Goal: Transaction & Acquisition: Purchase product/service

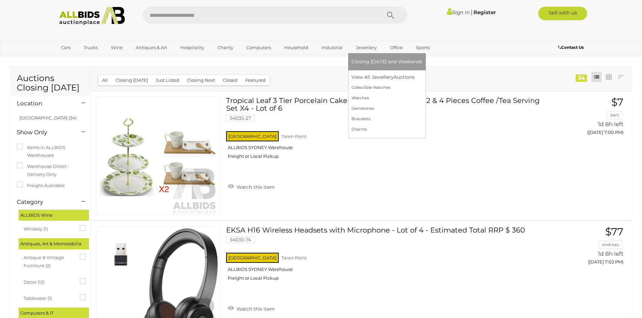
click at [365, 59] on span "Closing [DATE] and Weekends" at bounding box center [386, 62] width 71 height 6
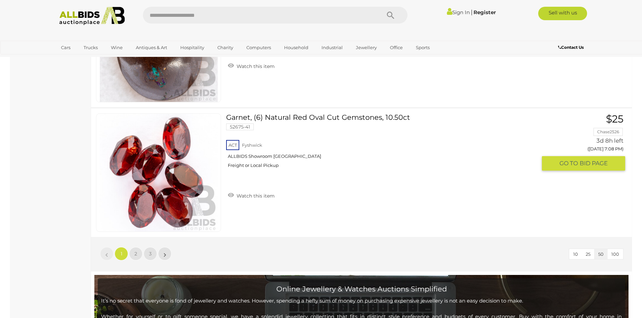
scroll to position [6534, 0]
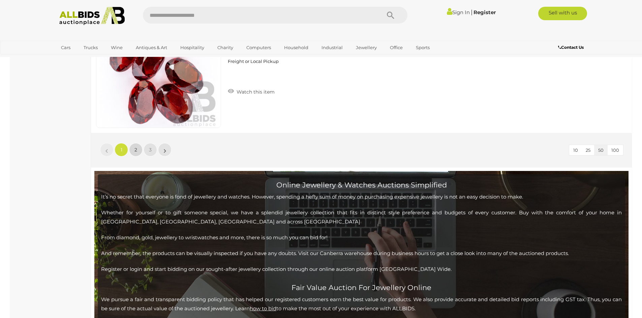
click at [137, 150] on link "2" at bounding box center [135, 149] width 13 height 13
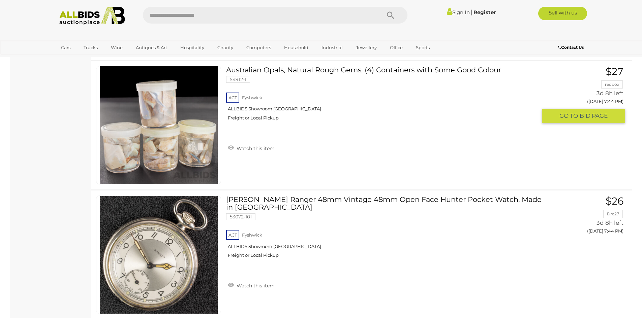
scroll to position [6448, 0]
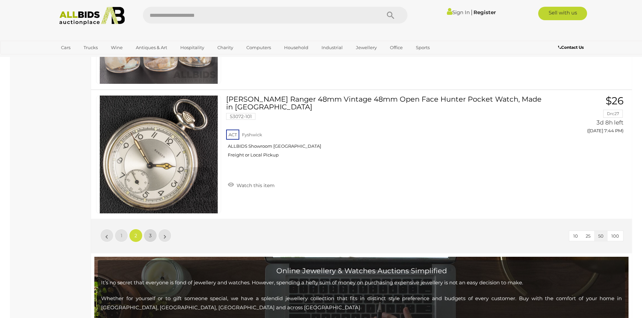
click at [148, 235] on link "3" at bounding box center [149, 235] width 13 height 13
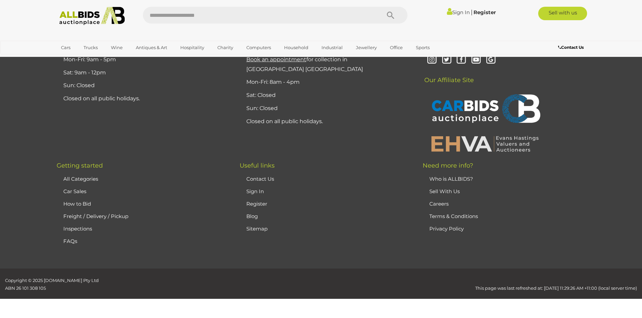
scroll to position [116, 0]
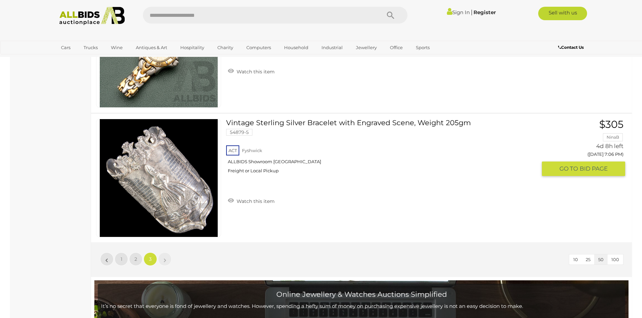
scroll to position [2036, 0]
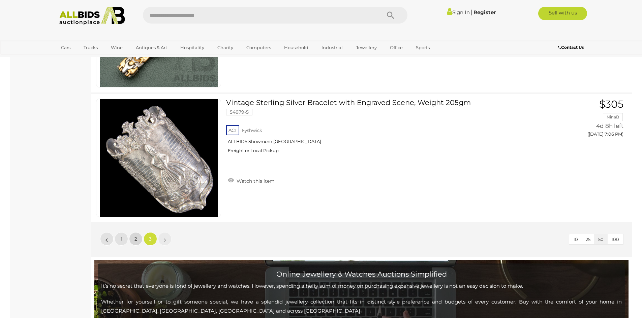
click at [136, 236] on span "2" at bounding box center [135, 239] width 3 height 6
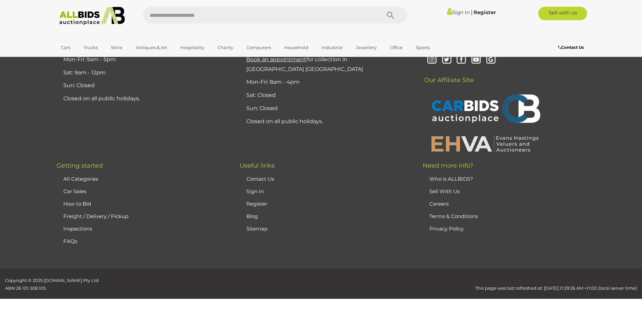
scroll to position [116, 0]
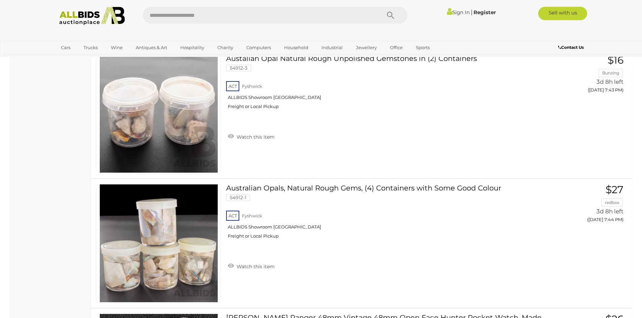
scroll to position [6212, 0]
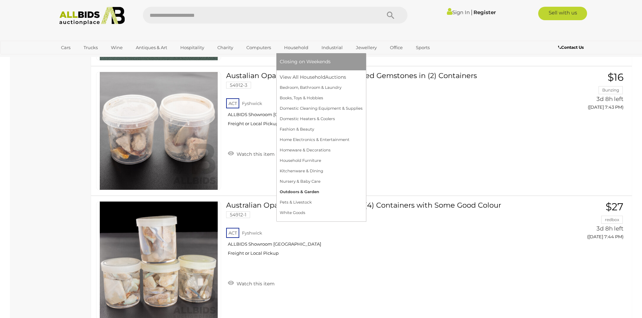
click at [310, 189] on link "Outdoors & Garden" at bounding box center [321, 192] width 83 height 10
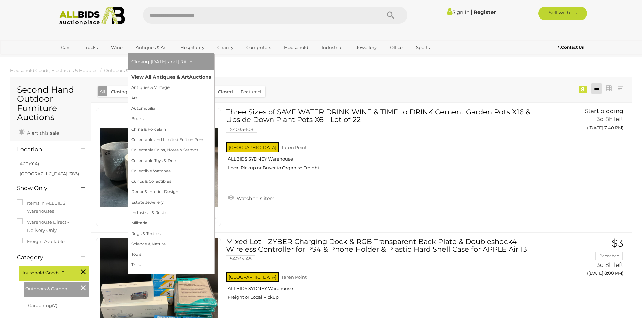
click at [144, 77] on link "View All Antiques & Art Auctions" at bounding box center [170, 77] width 79 height 10
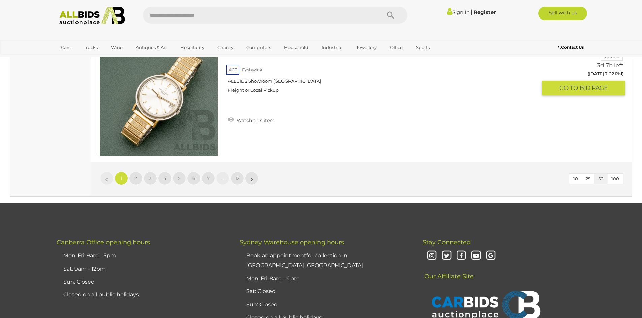
scroll to position [6500, 0]
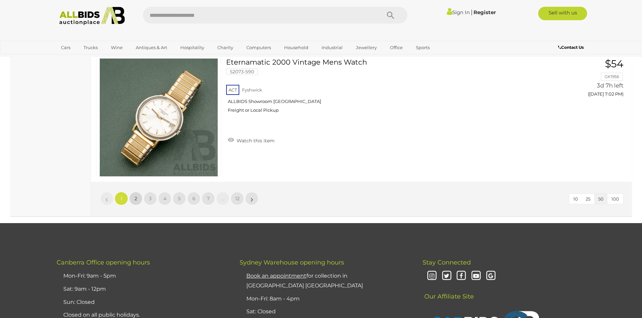
click at [135, 198] on span "2" at bounding box center [135, 199] width 3 height 6
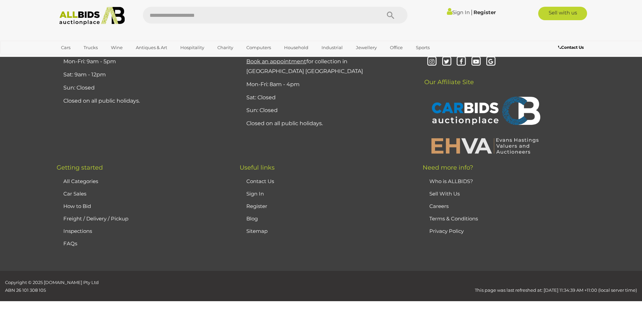
scroll to position [131, 0]
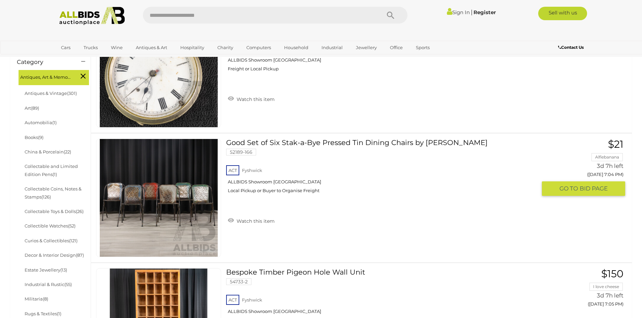
scroll to position [232, 0]
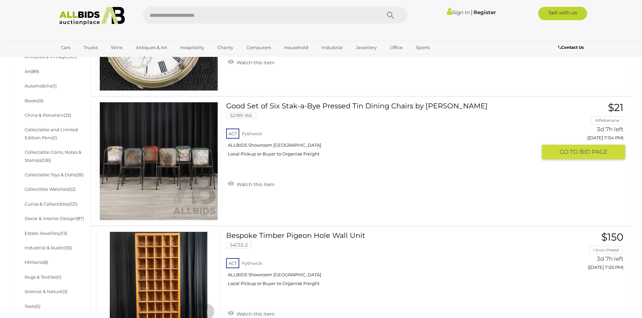
click at [175, 159] on link at bounding box center [158, 161] width 125 height 119
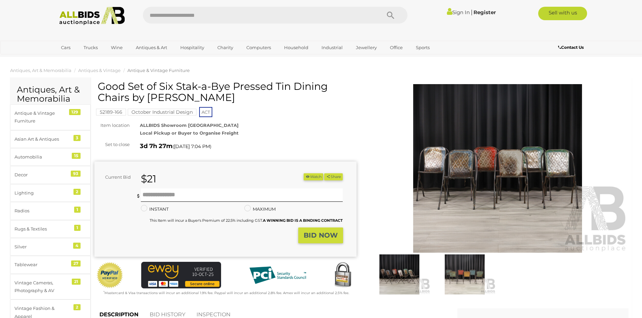
click at [494, 175] on img at bounding box center [497, 168] width 262 height 169
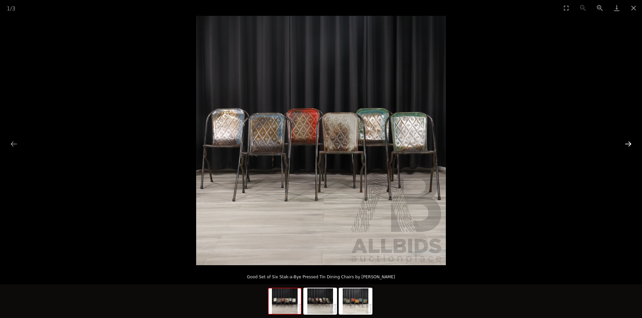
click at [629, 140] on button "Next slide" at bounding box center [628, 143] width 14 height 13
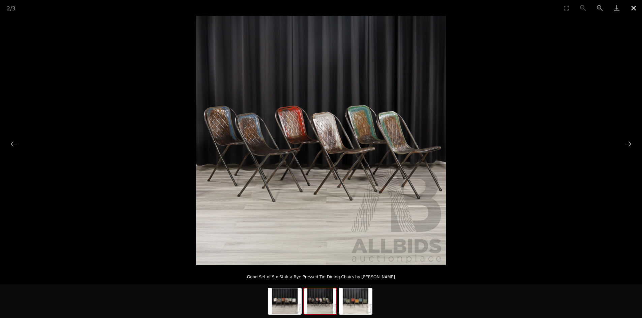
click at [633, 4] on button "Close gallery" at bounding box center [633, 8] width 17 height 16
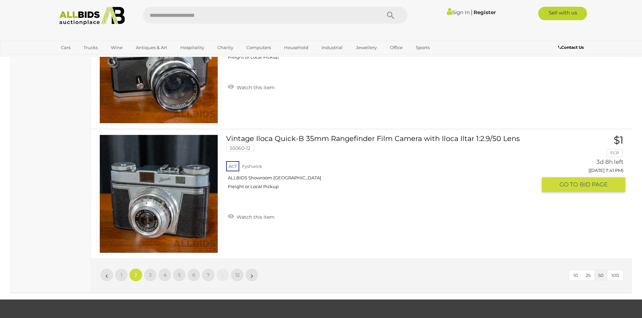
scroll to position [6457, 0]
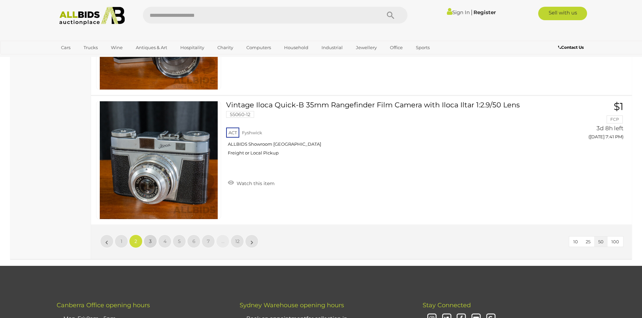
click at [152, 239] on link "3" at bounding box center [149, 241] width 13 height 13
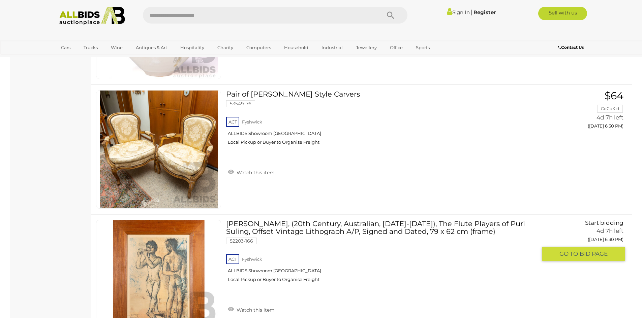
scroll to position [6430, 0]
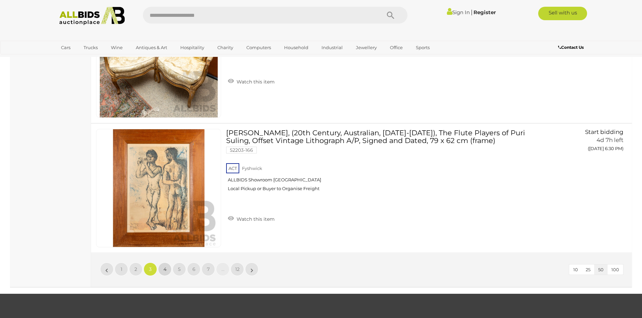
click at [167, 270] on link "4" at bounding box center [164, 269] width 13 height 13
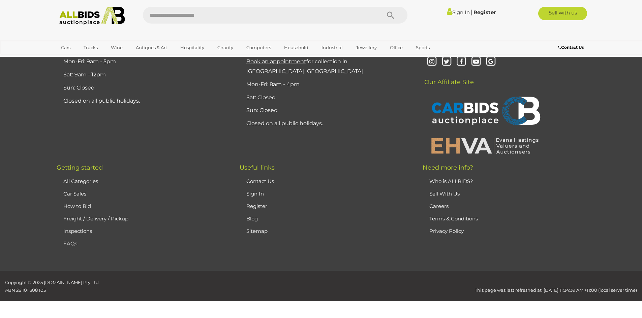
scroll to position [131, 0]
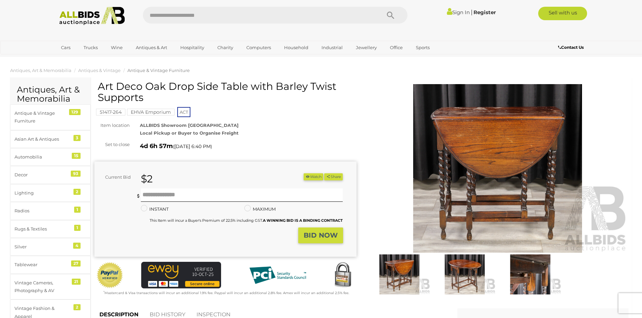
click at [491, 151] on img at bounding box center [497, 168] width 262 height 169
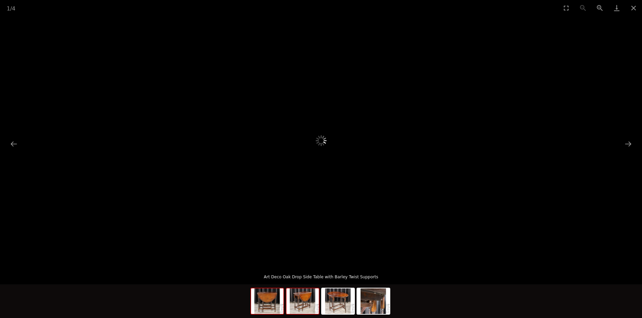
click at [309, 303] on img at bounding box center [302, 302] width 32 height 26
click at [308, 303] on img at bounding box center [302, 302] width 32 height 26
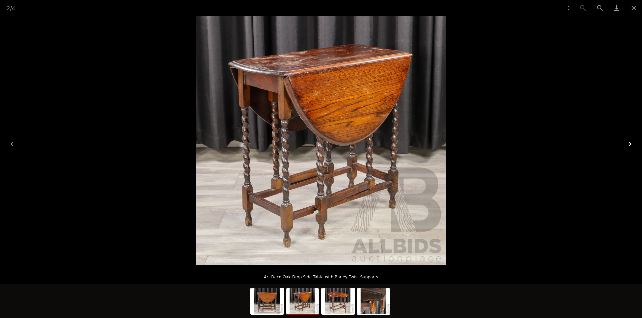
click at [628, 142] on button "Next slide" at bounding box center [628, 143] width 14 height 13
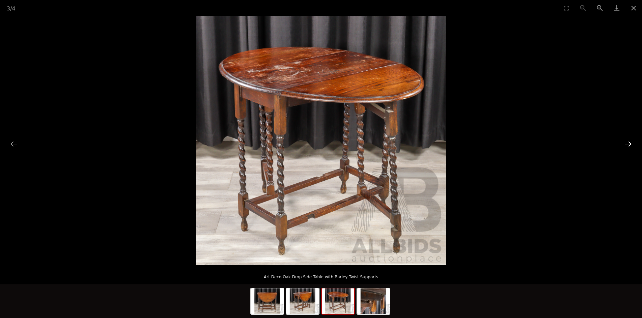
click at [628, 142] on button "Next slide" at bounding box center [628, 143] width 14 height 13
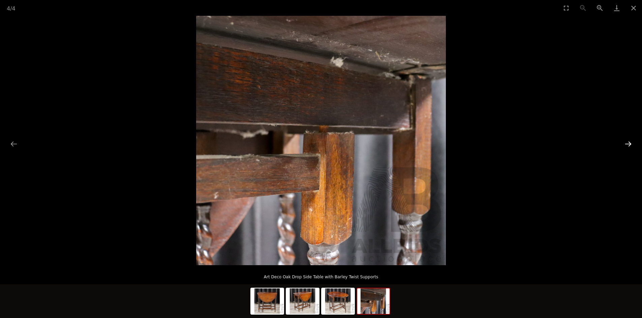
click at [628, 142] on button "Next slide" at bounding box center [628, 143] width 14 height 13
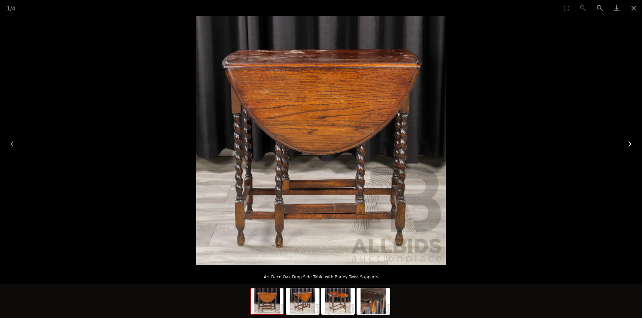
click at [628, 142] on button "Next slide" at bounding box center [628, 143] width 14 height 13
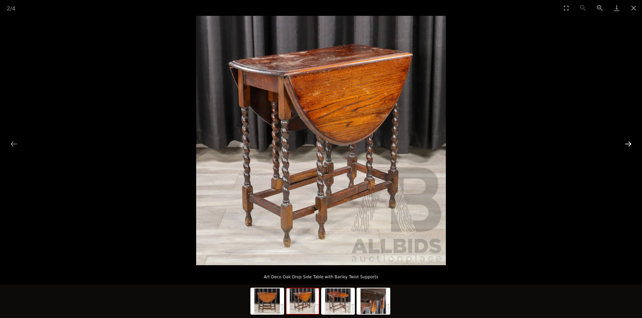
click at [628, 142] on button "Next slide" at bounding box center [628, 143] width 14 height 13
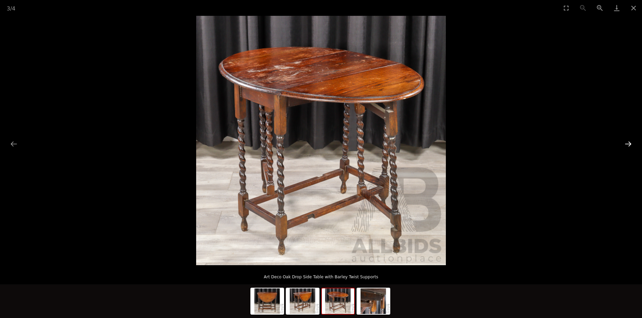
click at [628, 142] on button "Next slide" at bounding box center [628, 143] width 14 height 13
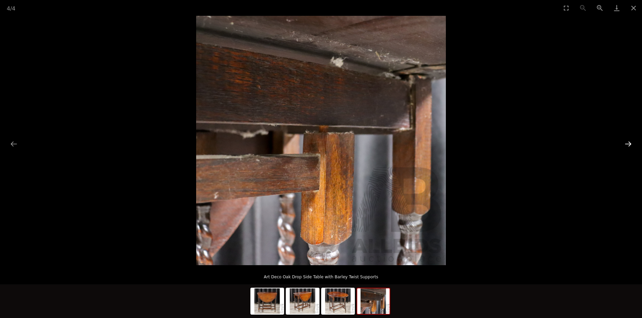
click at [627, 143] on button "Next slide" at bounding box center [628, 143] width 14 height 13
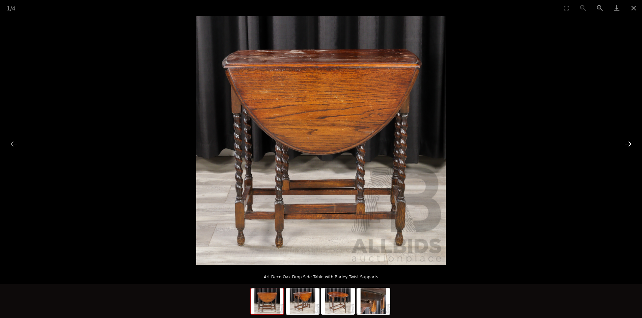
click at [627, 143] on button "Next slide" at bounding box center [628, 143] width 14 height 13
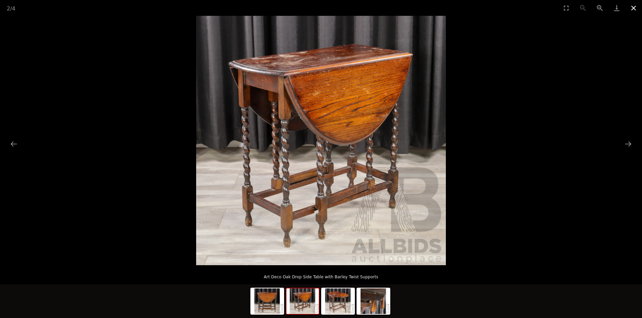
click at [634, 6] on button "Close gallery" at bounding box center [633, 8] width 17 height 16
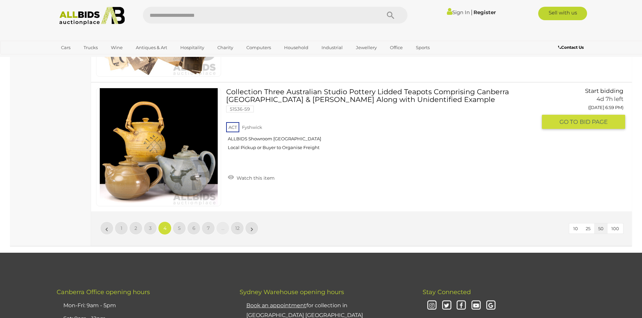
scroll to position [6478, 0]
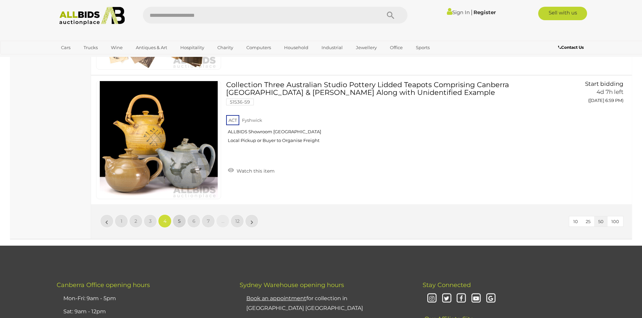
click at [181, 220] on link "5" at bounding box center [178, 221] width 13 height 13
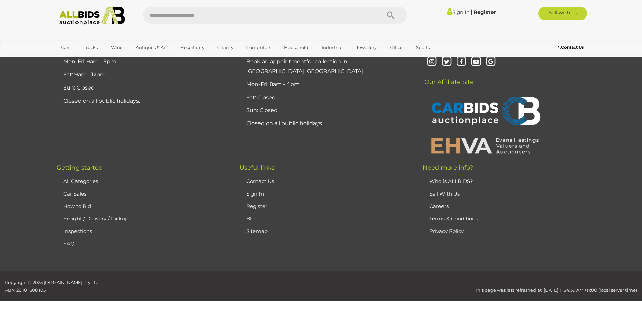
scroll to position [131, 0]
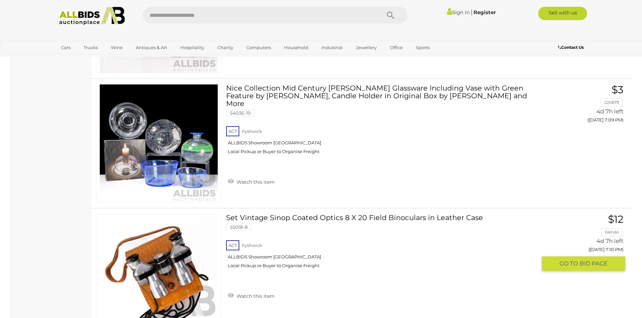
scroll to position [2186, 0]
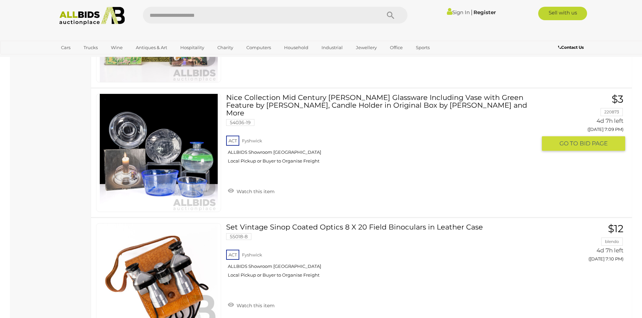
click at [175, 154] on img at bounding box center [159, 153] width 118 height 118
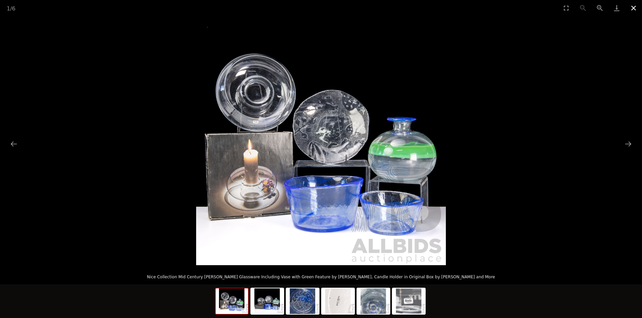
click at [634, 8] on button "Close gallery" at bounding box center [633, 8] width 17 height 16
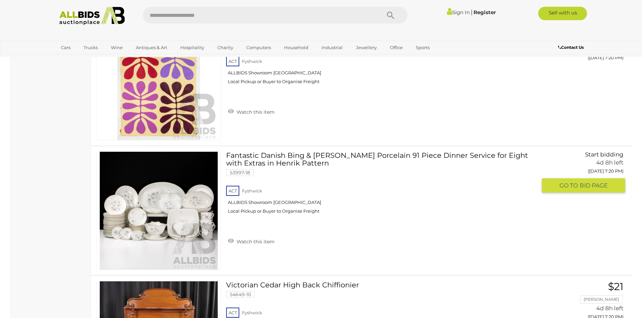
scroll to position [4731, 0]
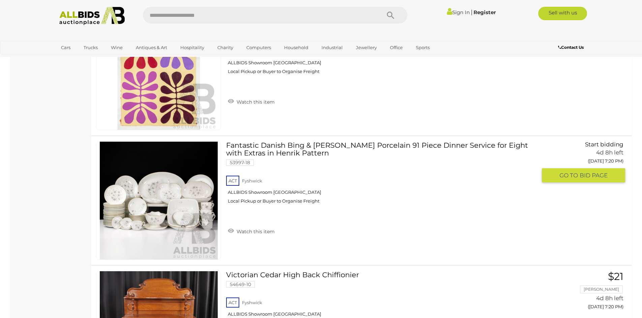
click at [144, 199] on link at bounding box center [158, 200] width 125 height 119
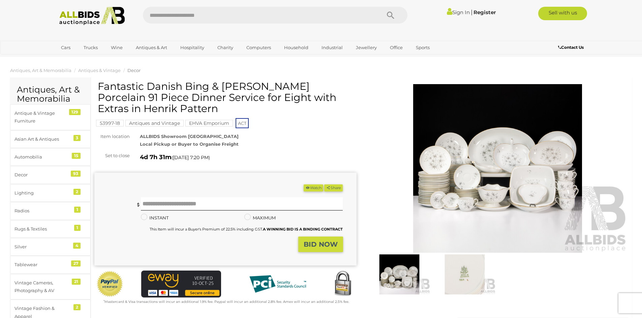
click at [492, 149] on img at bounding box center [497, 168] width 262 height 169
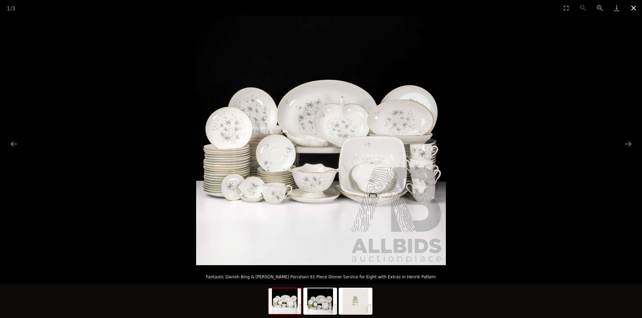
click at [634, 7] on button "Close gallery" at bounding box center [633, 8] width 17 height 16
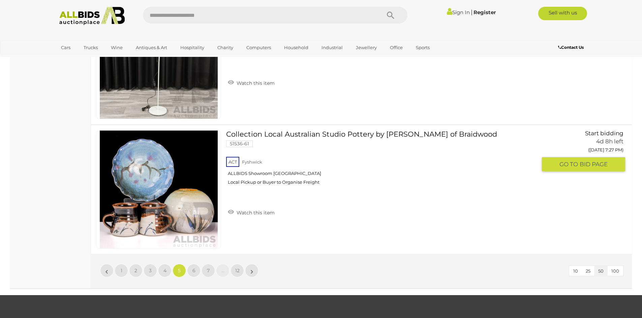
scroll to position [6449, 0]
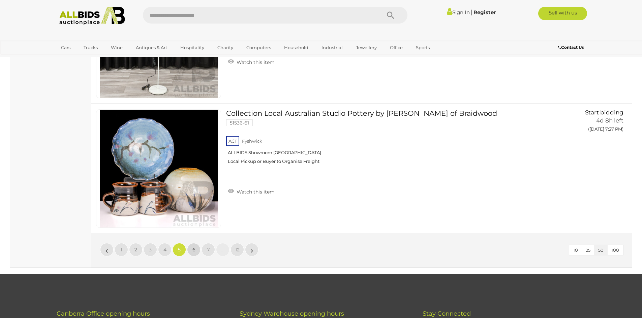
click at [193, 250] on span "6" at bounding box center [193, 250] width 3 height 6
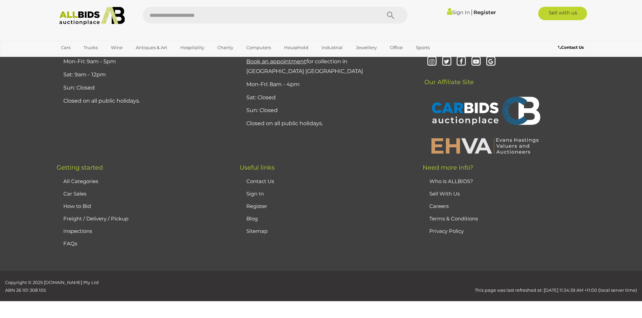
scroll to position [131, 0]
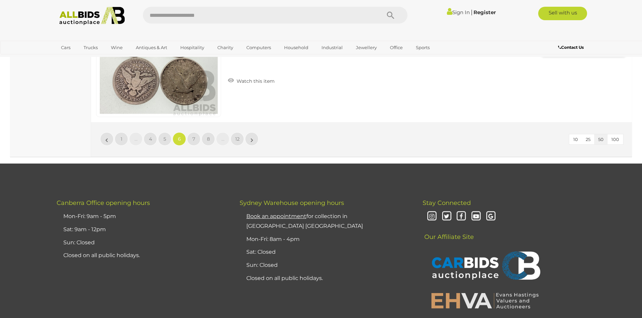
scroll to position [6564, 0]
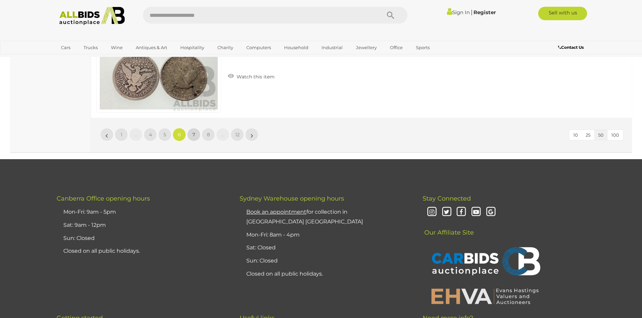
click at [194, 134] on span "7" at bounding box center [193, 135] width 3 height 6
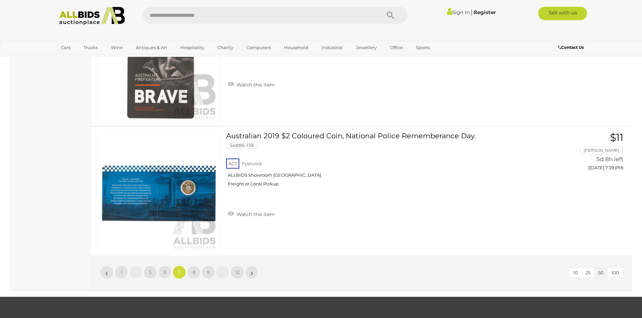
scroll to position [6438, 0]
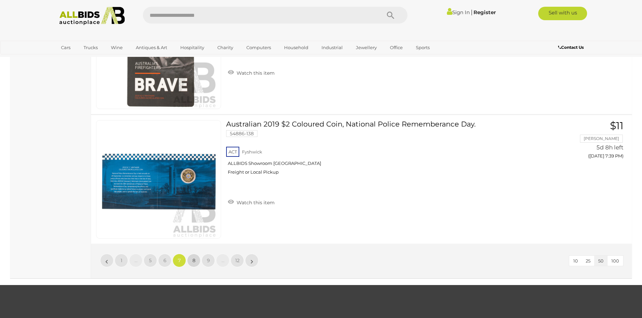
click at [194, 258] on span "8" at bounding box center [193, 261] width 3 height 6
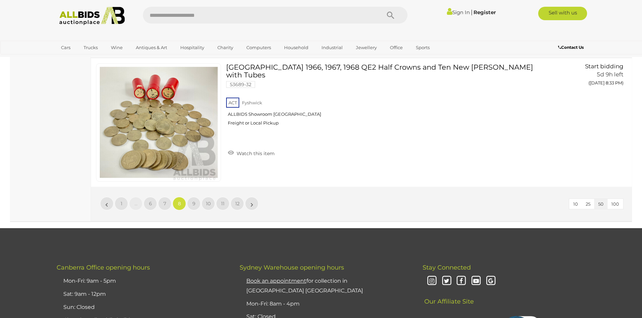
scroll to position [6497, 0]
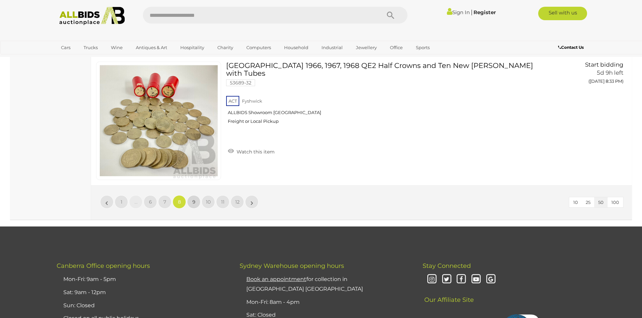
click at [195, 201] on span "9" at bounding box center [193, 202] width 3 height 6
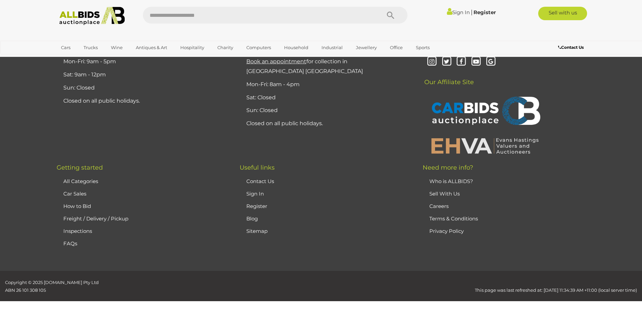
scroll to position [131, 0]
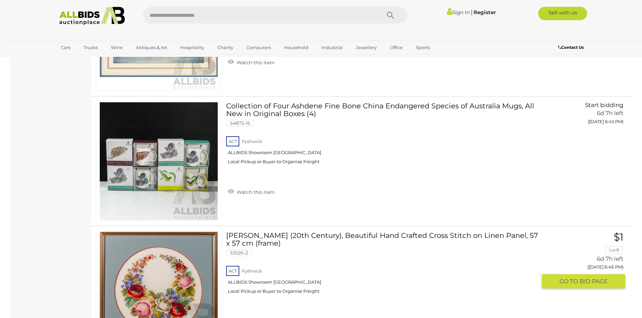
scroll to position [3196, 0]
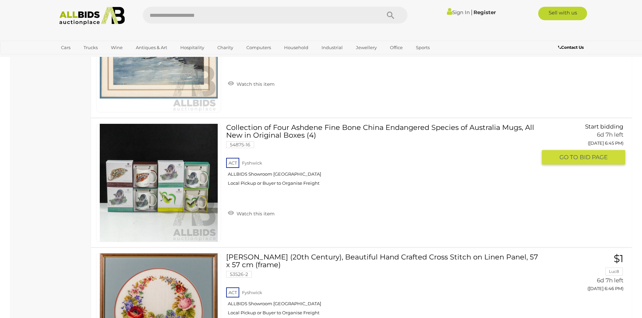
click at [148, 186] on img at bounding box center [159, 183] width 118 height 118
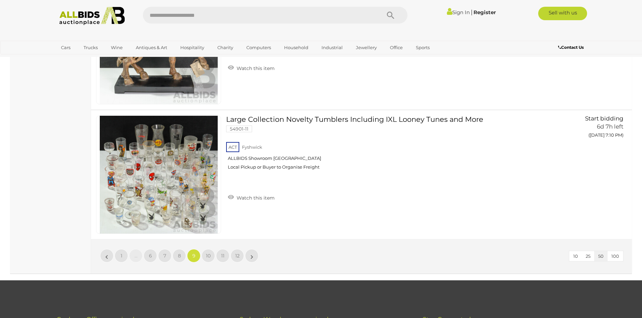
scroll to position [6543, 0]
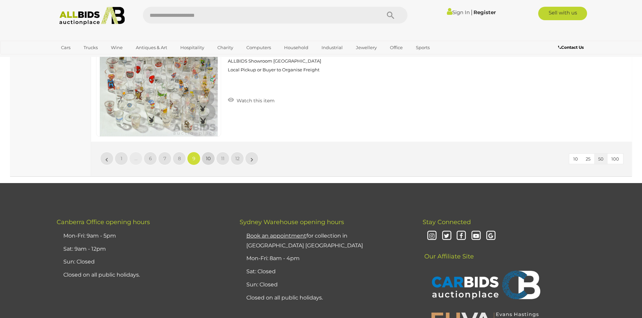
click at [206, 161] on link "10" at bounding box center [207, 158] width 13 height 13
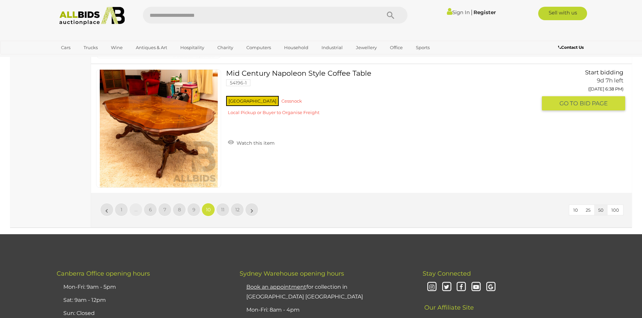
scroll to position [6497, 0]
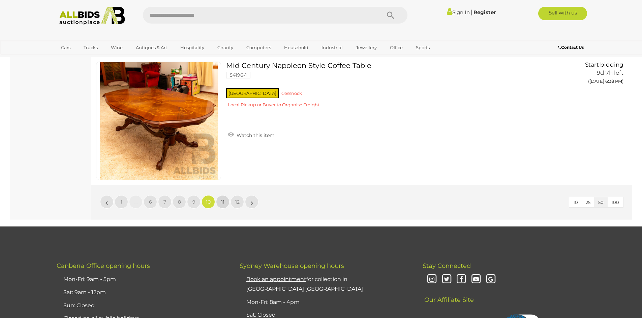
click at [223, 201] on span "11" at bounding box center [222, 202] width 3 height 6
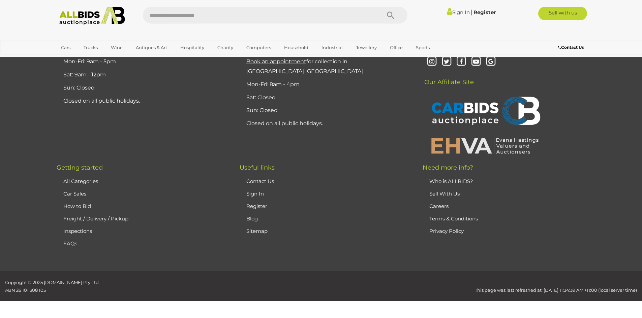
scroll to position [131, 0]
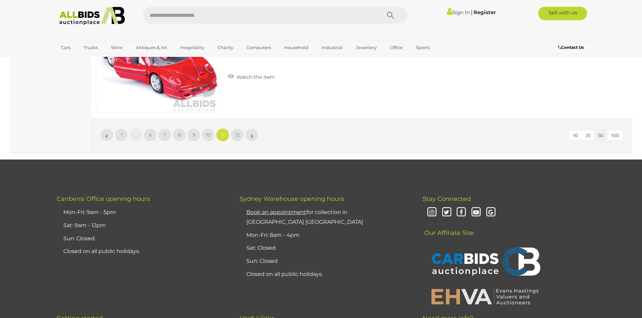
scroll to position [6564, 0]
